Goal: Task Accomplishment & Management: Use online tool/utility

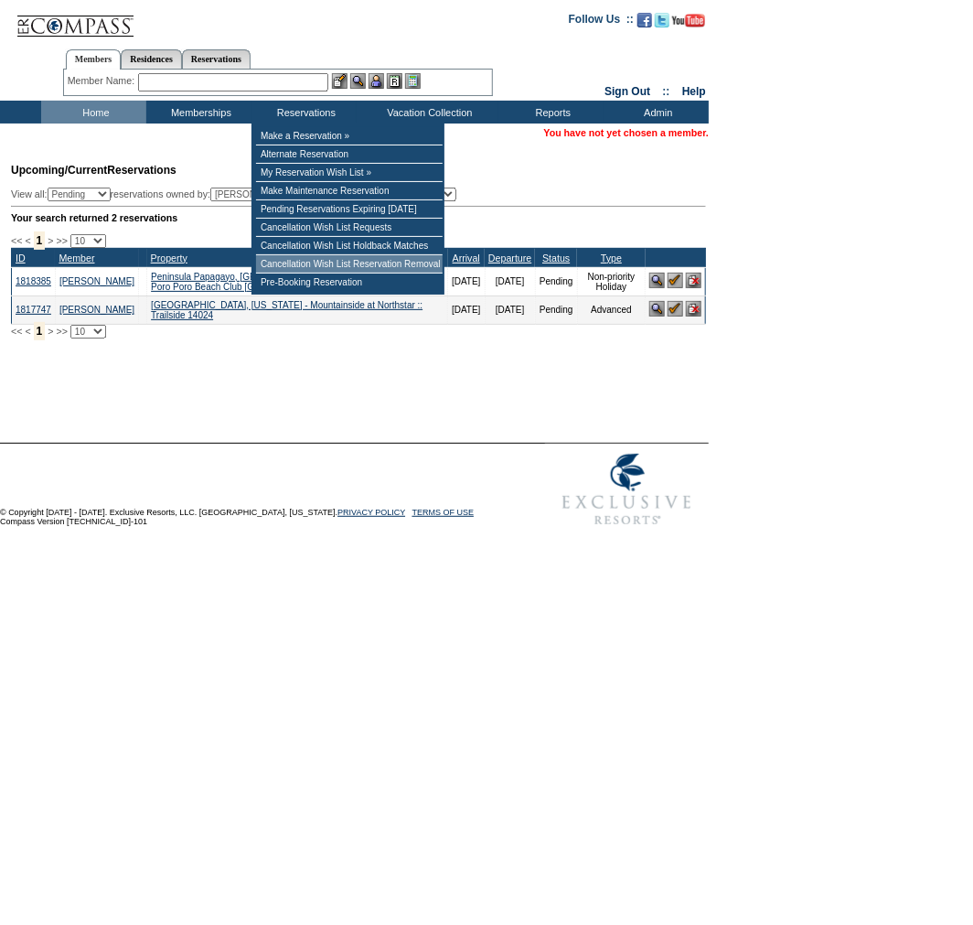
click at [407, 272] on td "Cancellation Wish List Reservation Removal" at bounding box center [349, 264] width 187 height 18
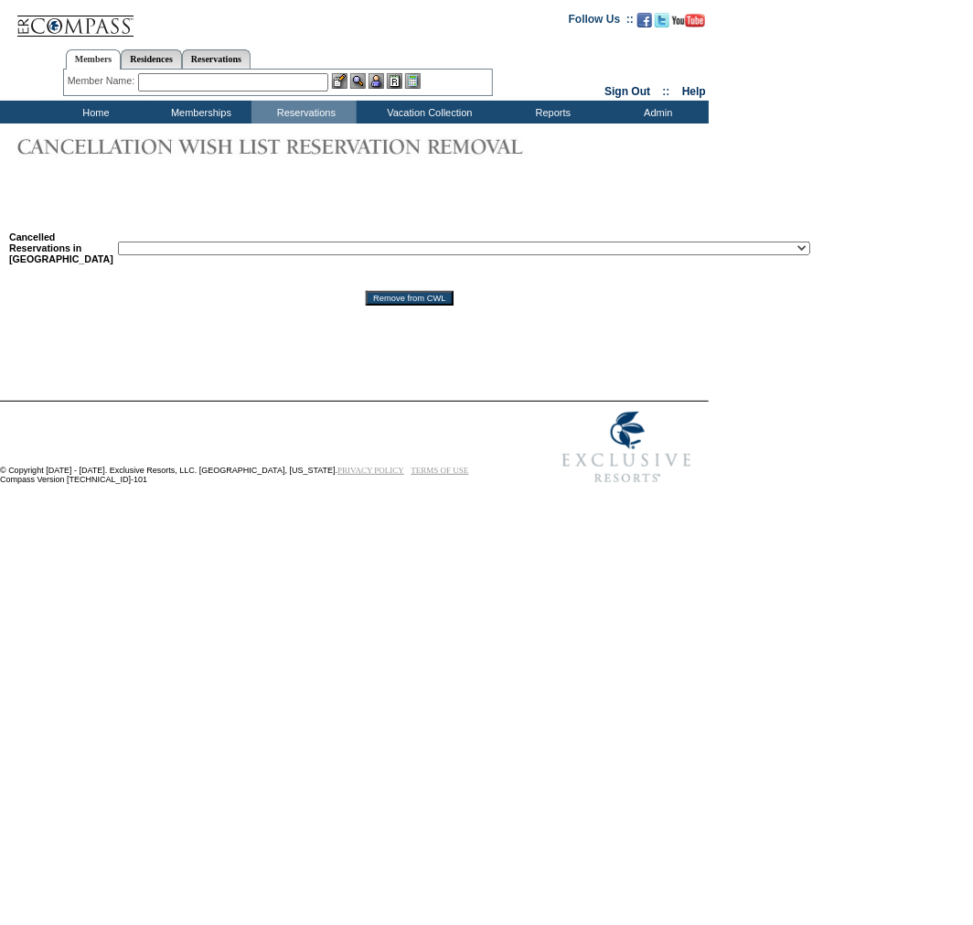
click at [481, 251] on select "Reservation ID: 1817610 (Miami Beach, Florida - 1 Hotel South Beach : 12/4/2025…" at bounding box center [464, 248] width 692 height 14
select select "1819210"
click at [118, 244] on select "Reservation ID: 1817610 (Miami Beach, Florida - 1 Hotel South Beach : 12/4/2025…" at bounding box center [464, 248] width 692 height 14
click at [368, 305] on input "Remove from CWL" at bounding box center [409, 298] width 87 height 15
